Goal: Transaction & Acquisition: Book appointment/travel/reservation

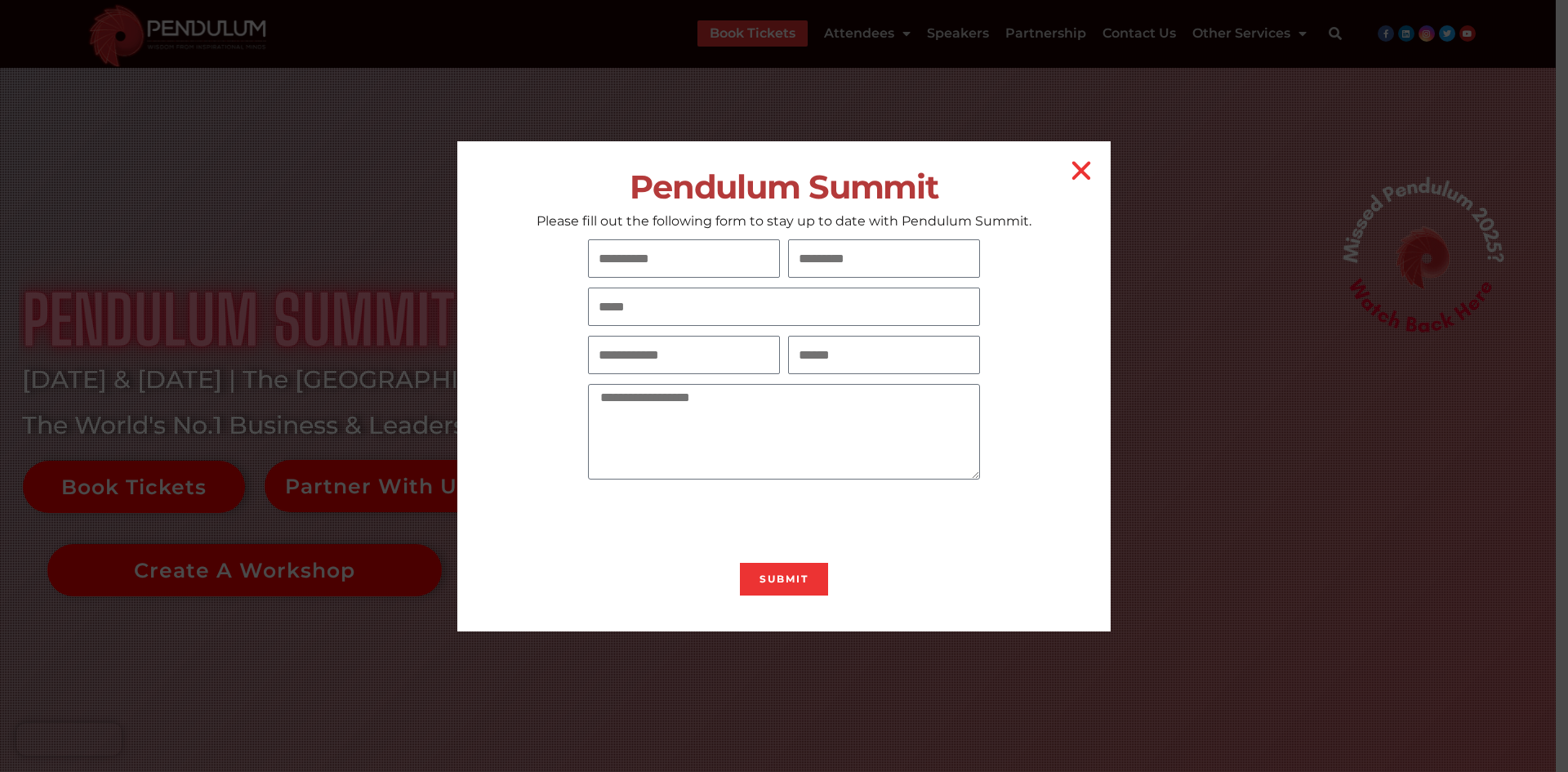
click at [649, 7] on div "Pendulum Summit Please fill out the following form to stay up to date with Pend…" at bounding box center [784, 386] width 1568 height 772
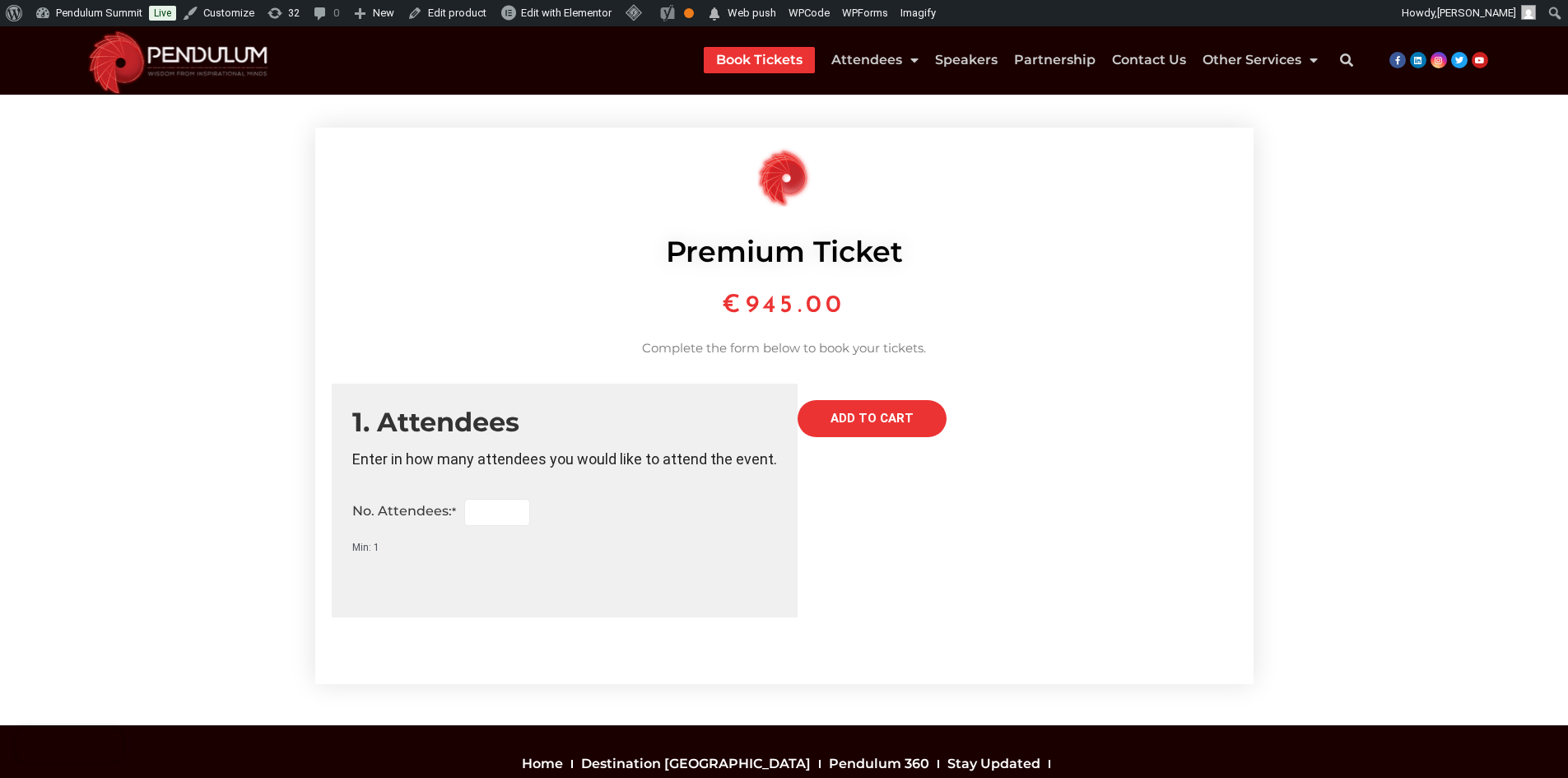
click at [784, 67] on link "Book Tickets" at bounding box center [760, 60] width 87 height 26
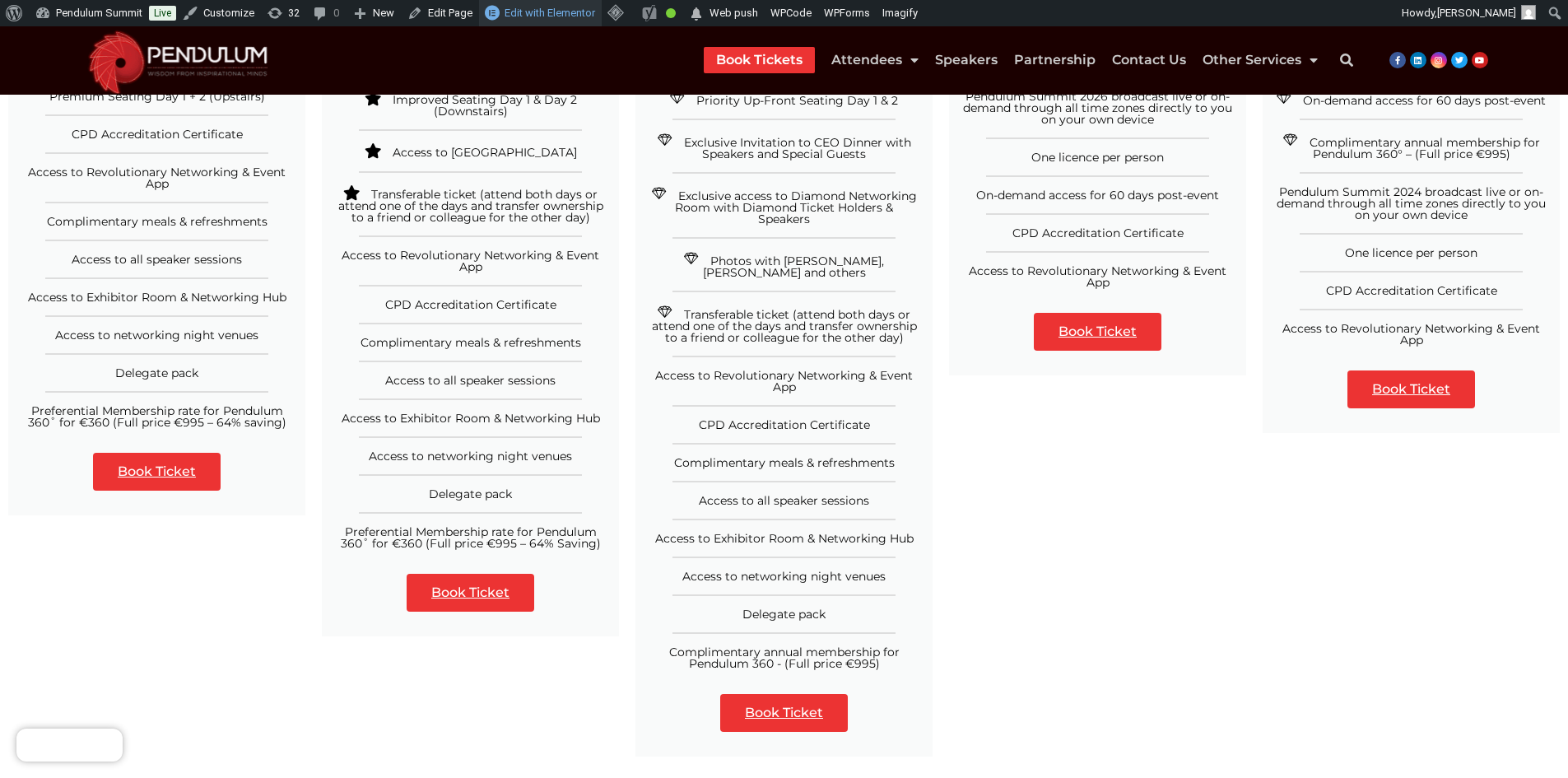
scroll to position [494, 0]
